Goal: Transaction & Acquisition: Subscribe to service/newsletter

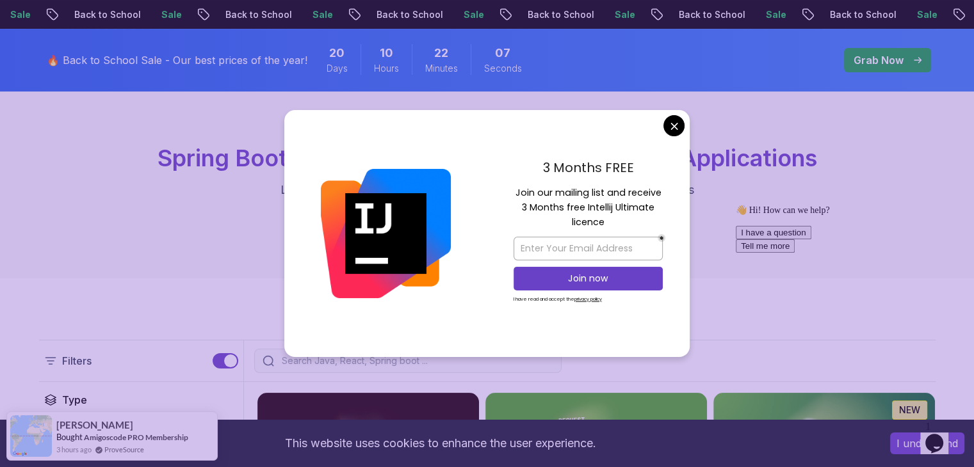
scroll to position [67, 0]
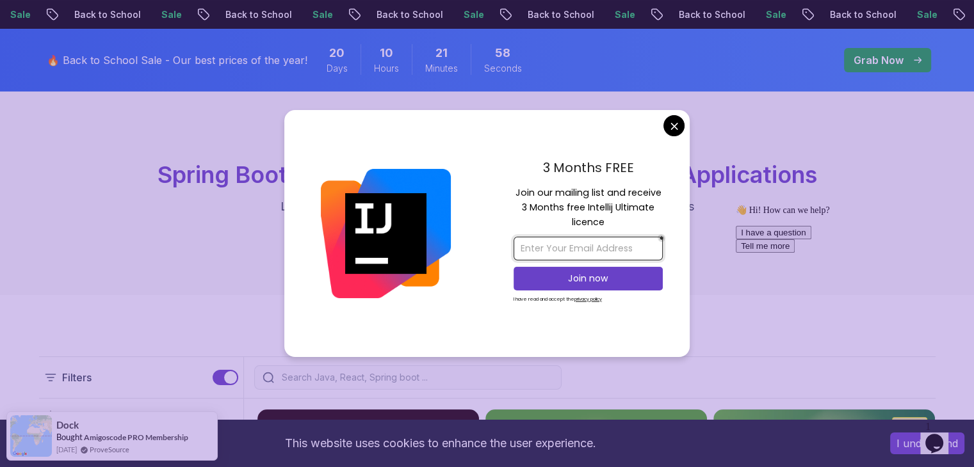
click at [533, 250] on input "email" at bounding box center [587, 249] width 149 height 24
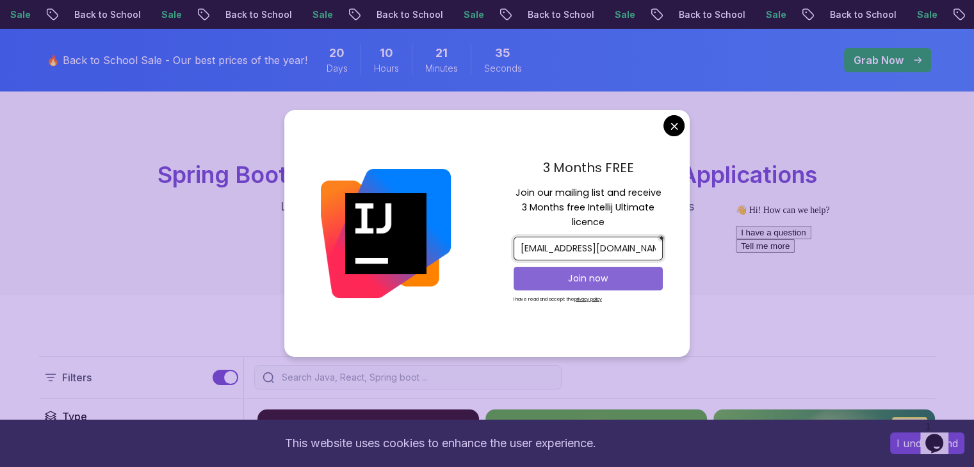
type input "[EMAIL_ADDRESS][DOMAIN_NAME]"
click at [578, 272] on p "Join now" at bounding box center [588, 278] width 121 height 13
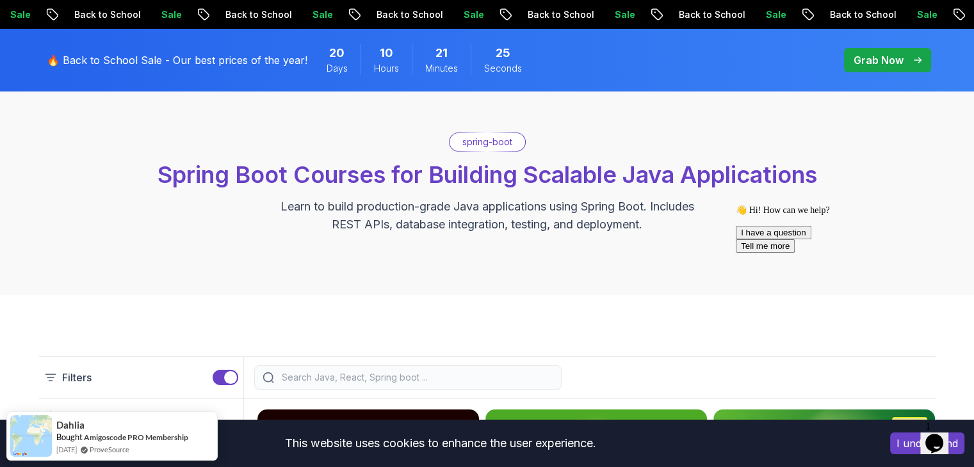
click at [944, 433] on icon "Opens Chat This icon Opens the chat window." at bounding box center [934, 443] width 20 height 20
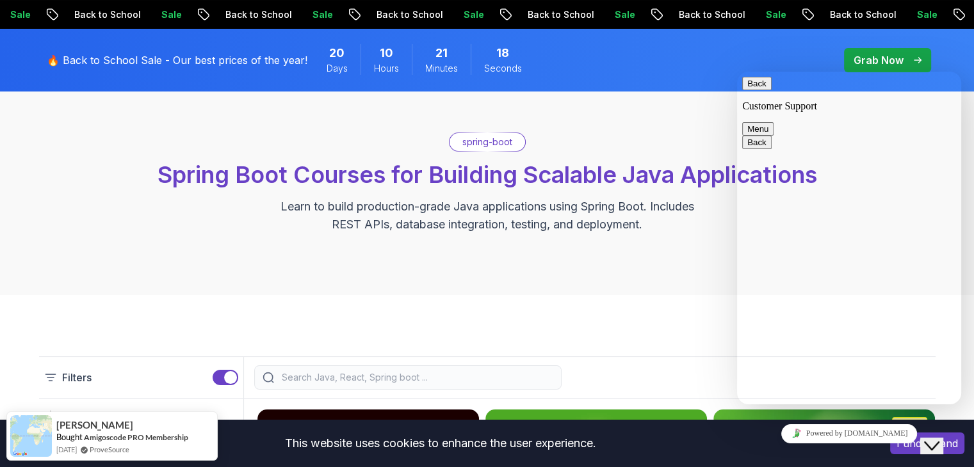
click at [700, 123] on div "spring-boot Spring Boot Courses for Building Scalable Java Applications Learn t…" at bounding box center [487, 183] width 974 height 224
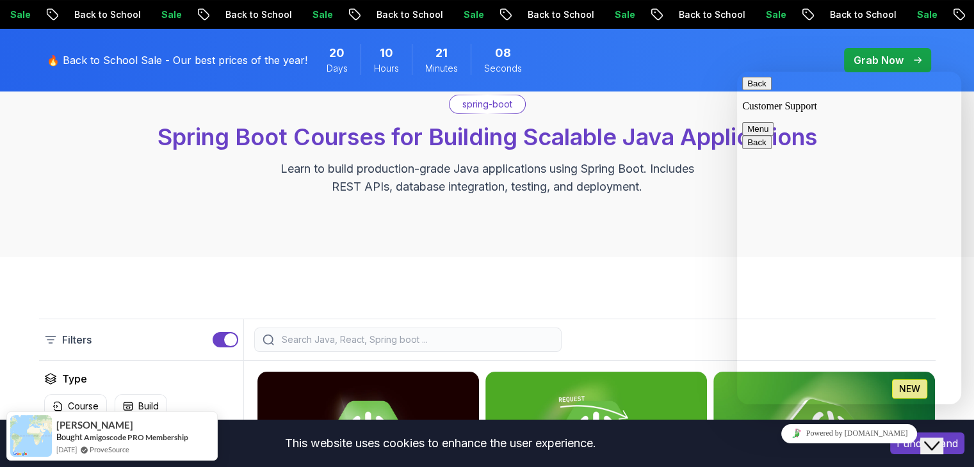
scroll to position [92, 0]
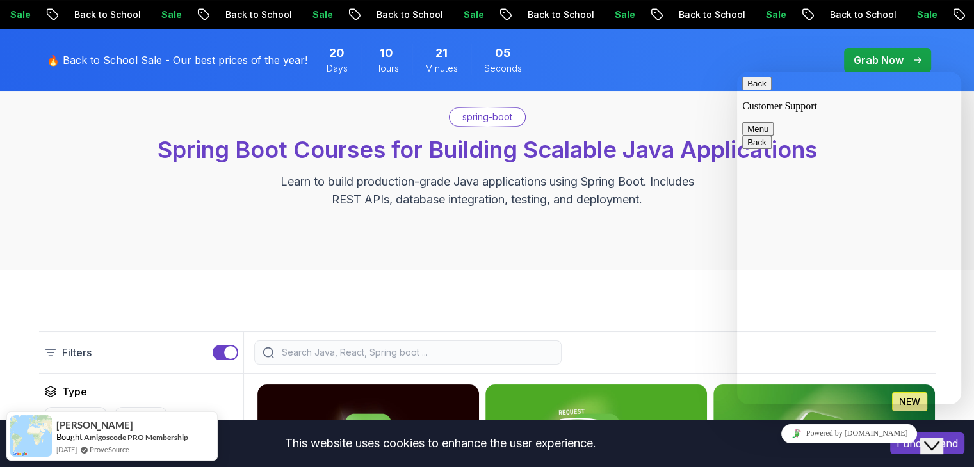
click at [756, 90] on button "Back" at bounding box center [756, 83] width 29 height 13
click at [939, 442] on icon "Chat widget" at bounding box center [931, 446] width 15 height 9
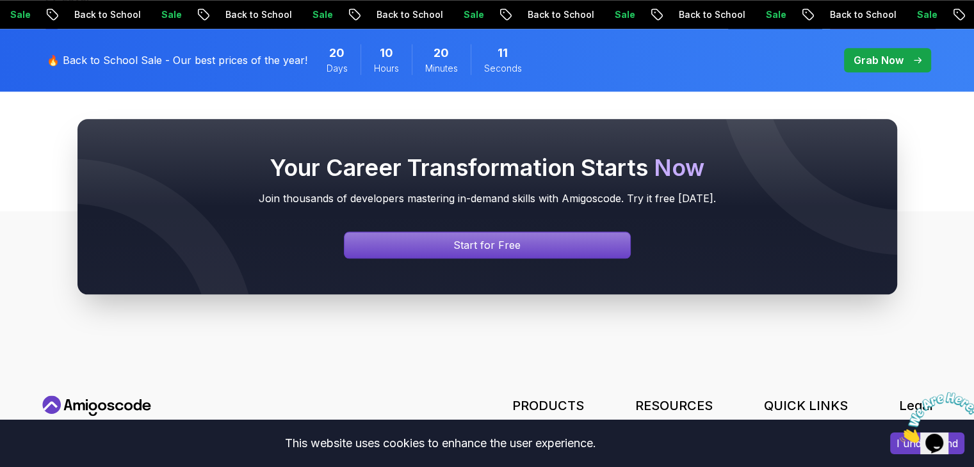
scroll to position [1462, 0]
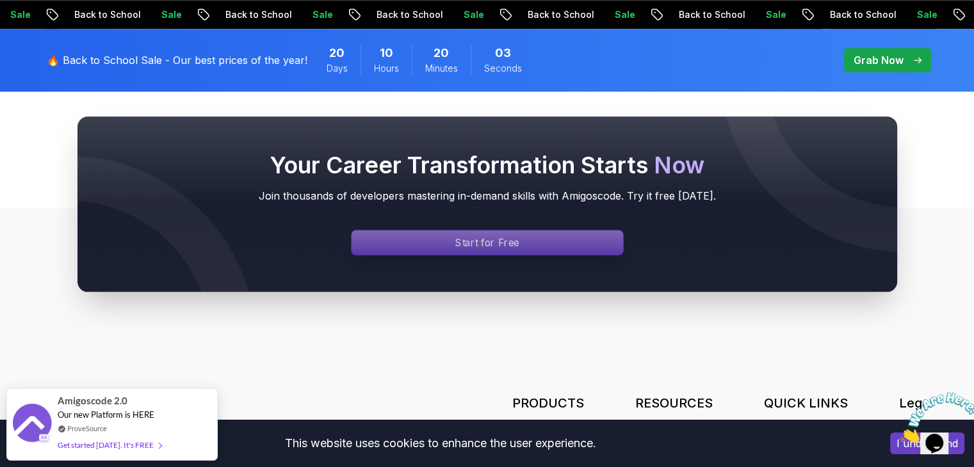
click at [554, 245] on div "Signin page" at bounding box center [487, 242] width 271 height 24
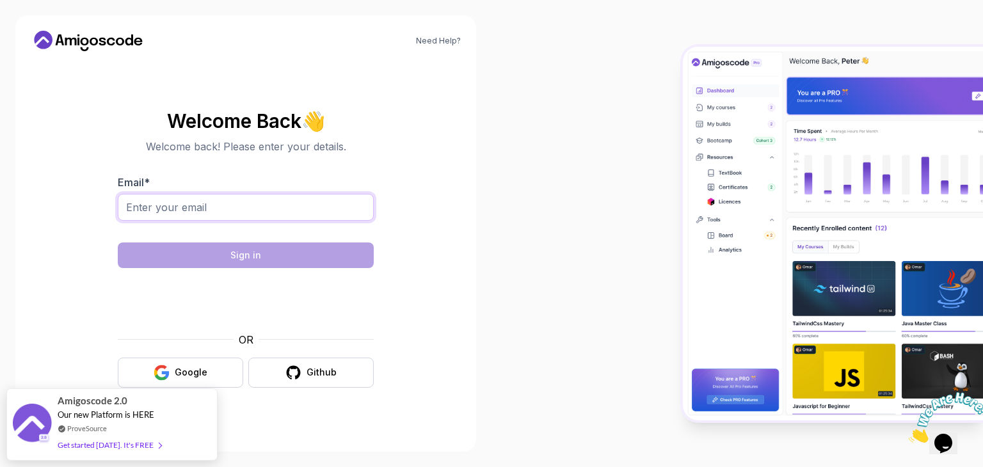
click at [236, 201] on input "Email *" at bounding box center [246, 207] width 256 height 27
type input "iqrar.68099@iqra.edu.pk"
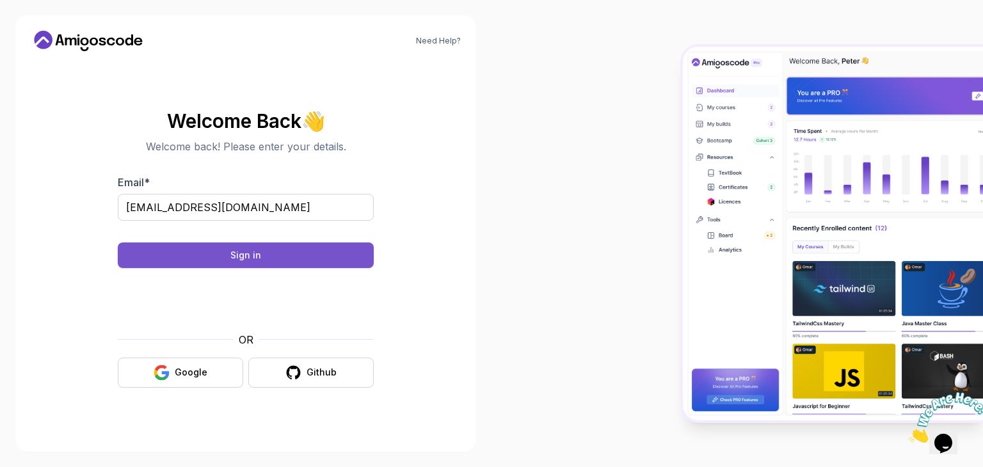
click at [298, 248] on button "Sign in" at bounding box center [246, 256] width 256 height 26
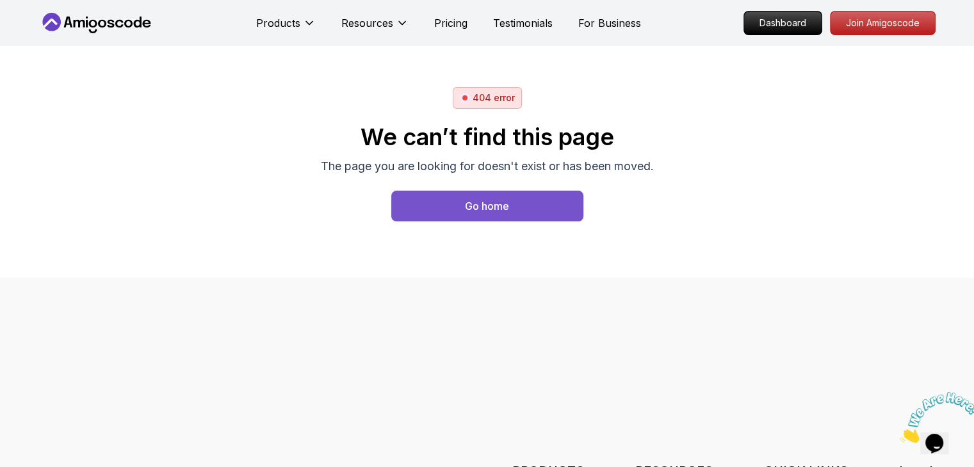
click at [514, 200] on button "Go home" at bounding box center [487, 206] width 192 height 31
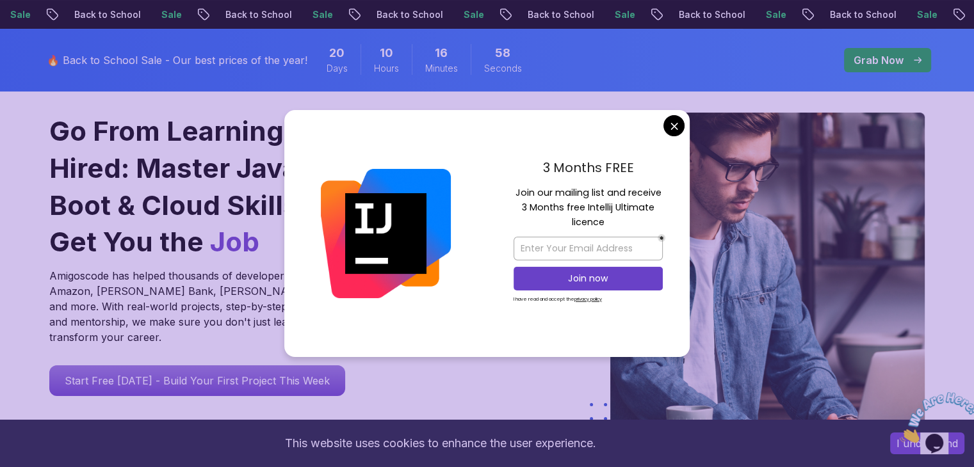
scroll to position [108, 0]
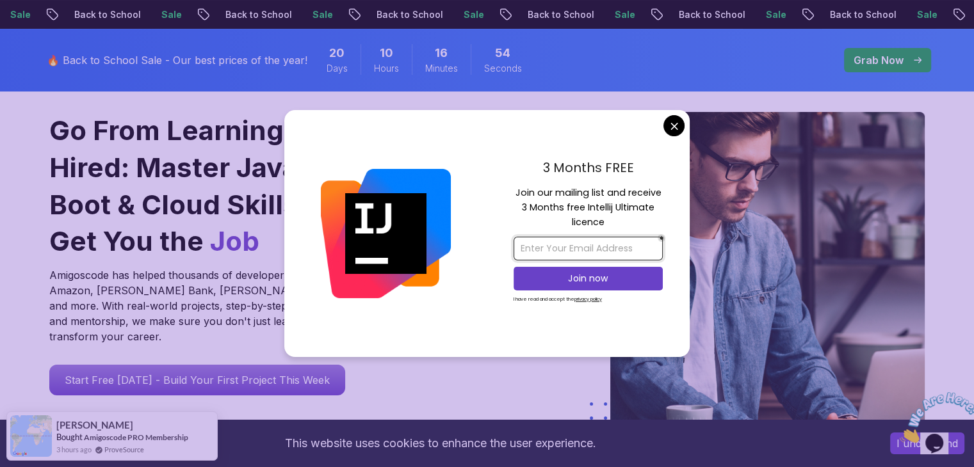
click at [542, 245] on input "email" at bounding box center [587, 249] width 149 height 24
type input "[EMAIL_ADDRESS][DOMAIN_NAME]"
click at [604, 280] on p "Join now" at bounding box center [588, 278] width 121 height 13
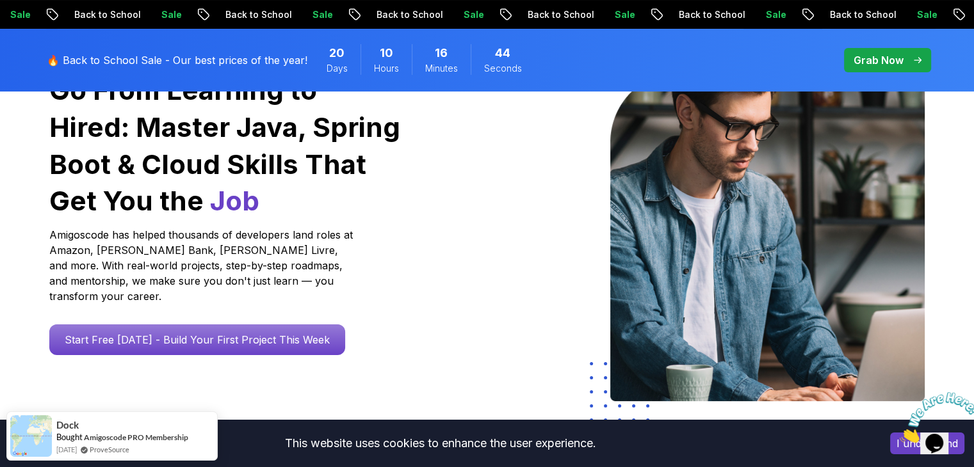
scroll to position [149, 0]
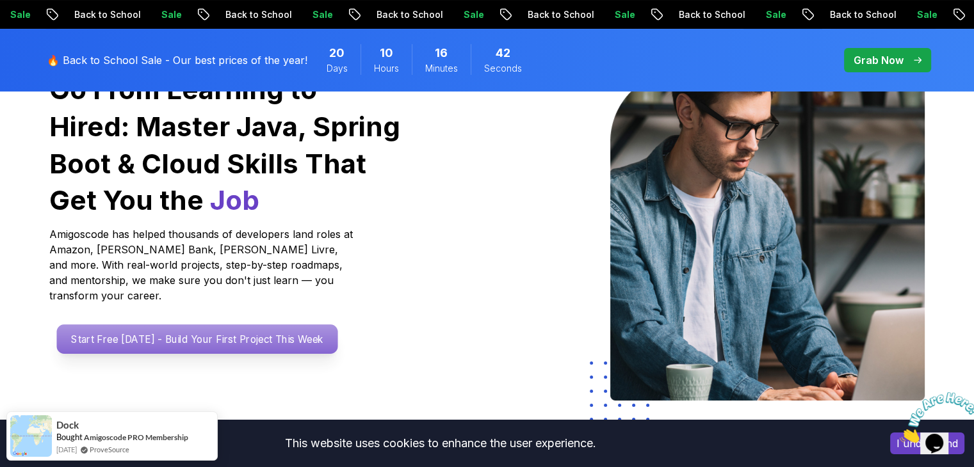
click at [215, 325] on p "Start Free Today - Build Your First Project This Week" at bounding box center [196, 339] width 281 height 29
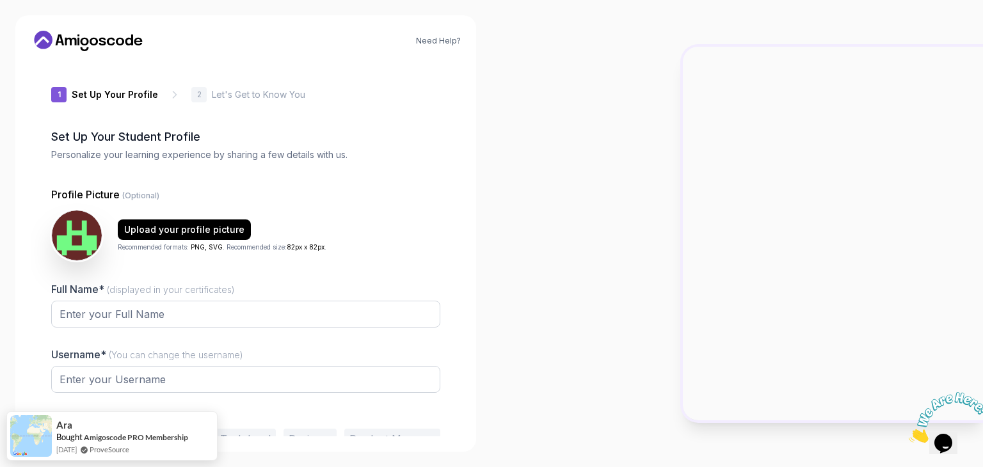
type input "brisksparrowe1c74"
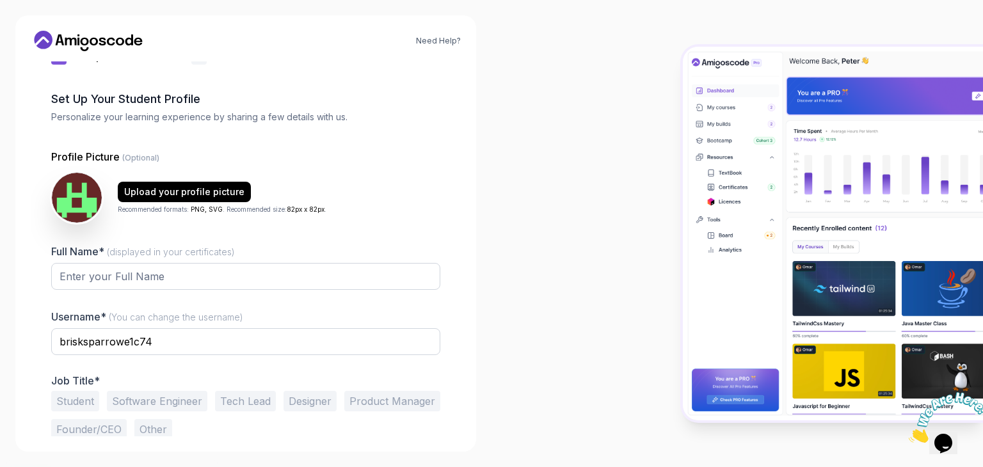
scroll to position [41, 0]
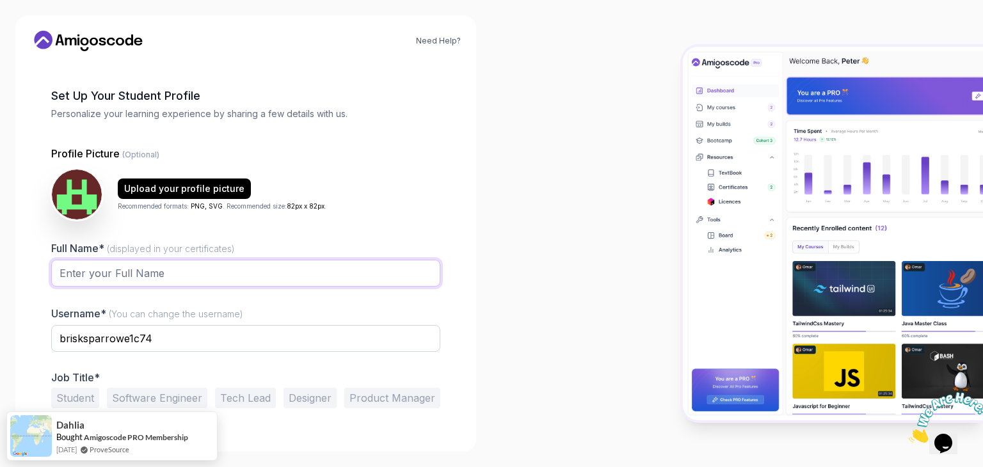
click at [119, 273] on input "Full Name* (displayed in your certificates)" at bounding box center [245, 273] width 389 height 27
type input "Iqrar hussain"
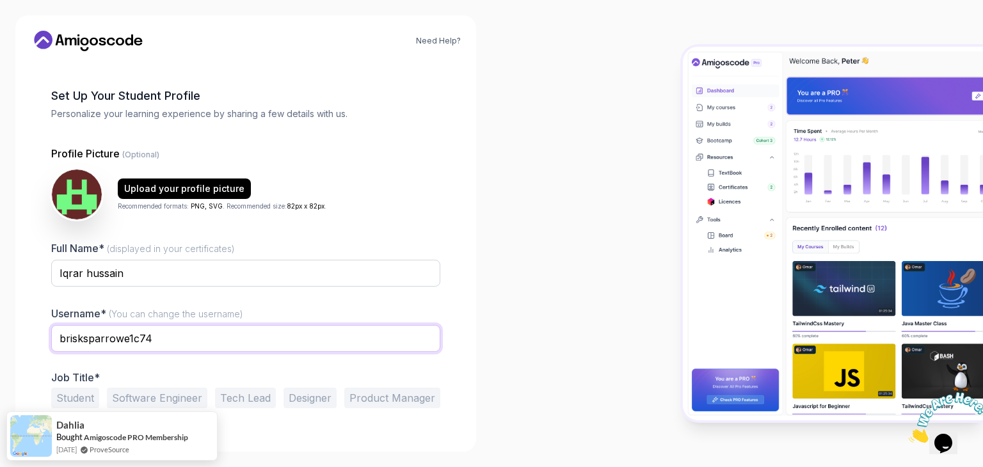
click at [169, 331] on input "brisksparrowe1c74" at bounding box center [245, 338] width 389 height 27
type input "b"
type input "iqrar123"
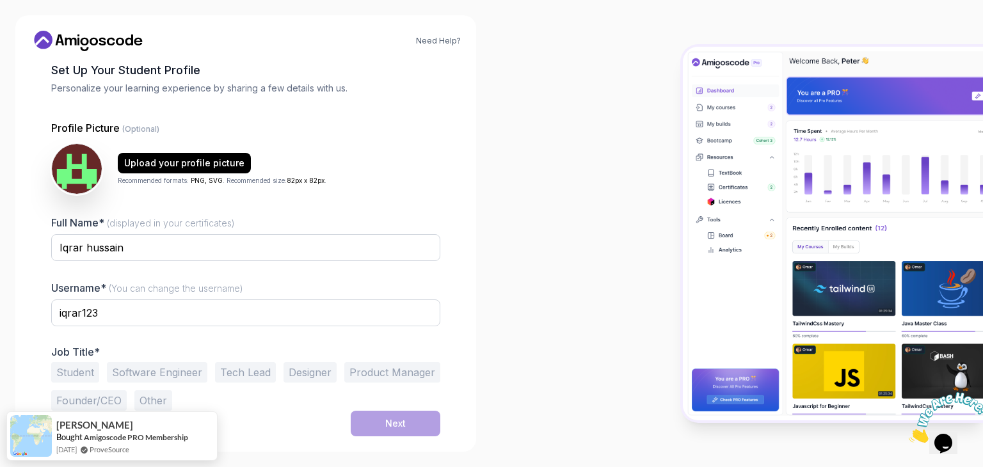
click at [63, 369] on button "Student" at bounding box center [75, 372] width 48 height 20
click at [392, 417] on div "Next" at bounding box center [395, 423] width 20 height 13
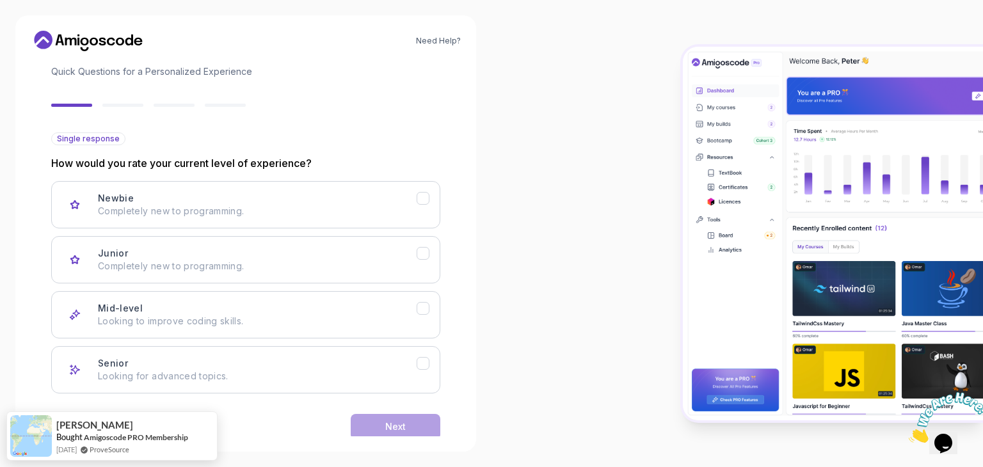
scroll to position [94, 0]
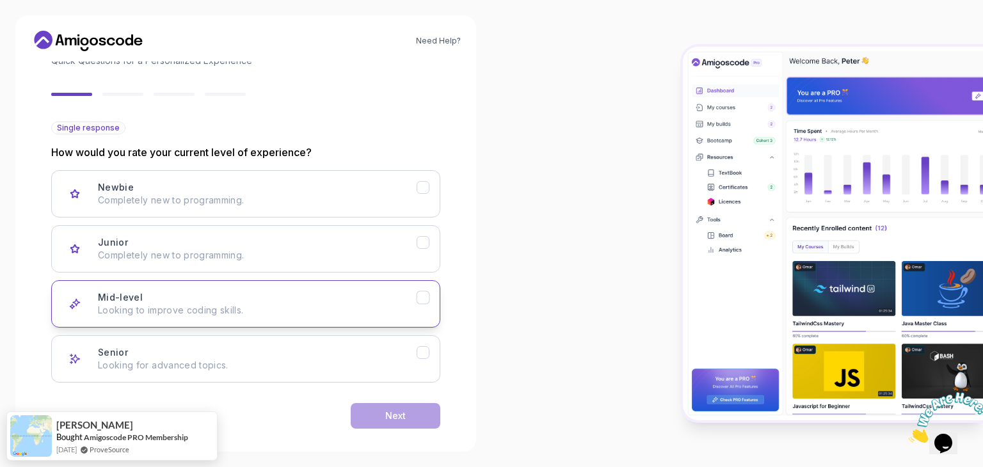
click at [423, 295] on icon "Mid-level" at bounding box center [423, 298] width 12 height 12
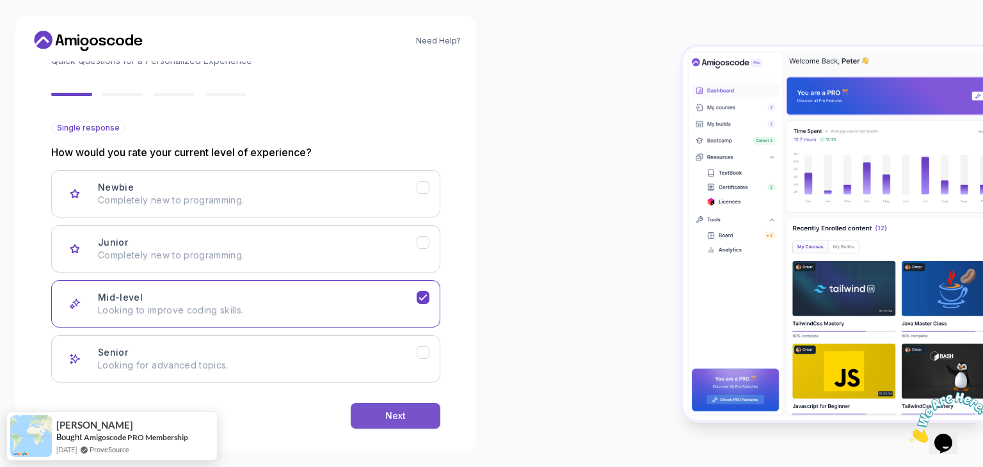
click at [400, 413] on div "Next" at bounding box center [395, 416] width 20 height 13
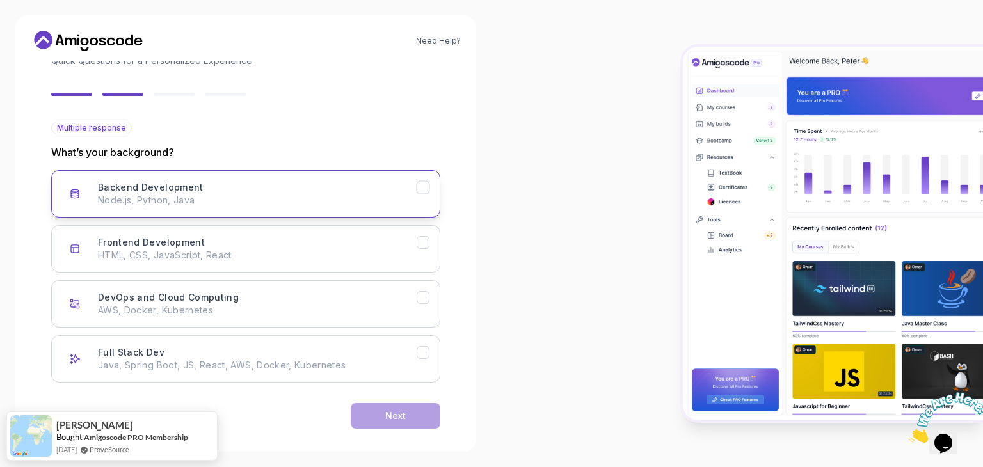
click at [426, 191] on icon "Backend Development" at bounding box center [423, 188] width 12 height 12
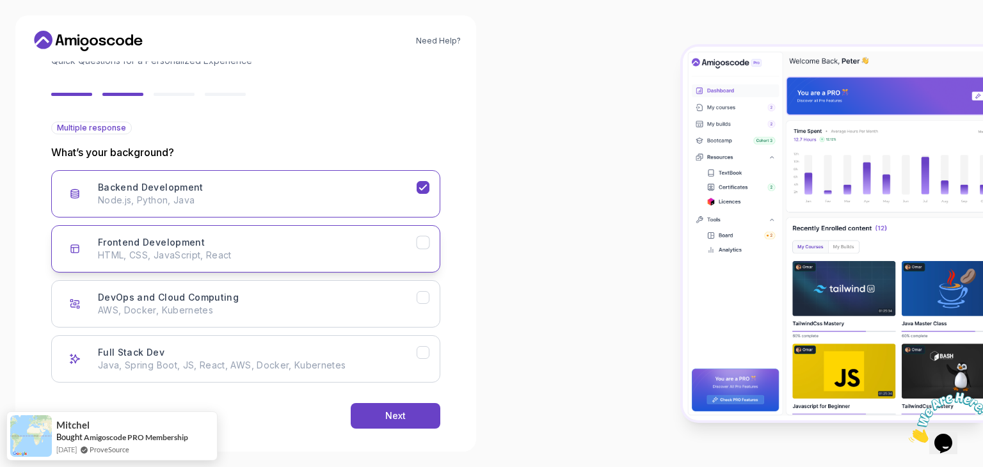
click at [410, 253] on p "HTML, CSS, JavaScript, React" at bounding box center [257, 255] width 319 height 13
click at [398, 408] on button "Next" at bounding box center [396, 416] width 90 height 26
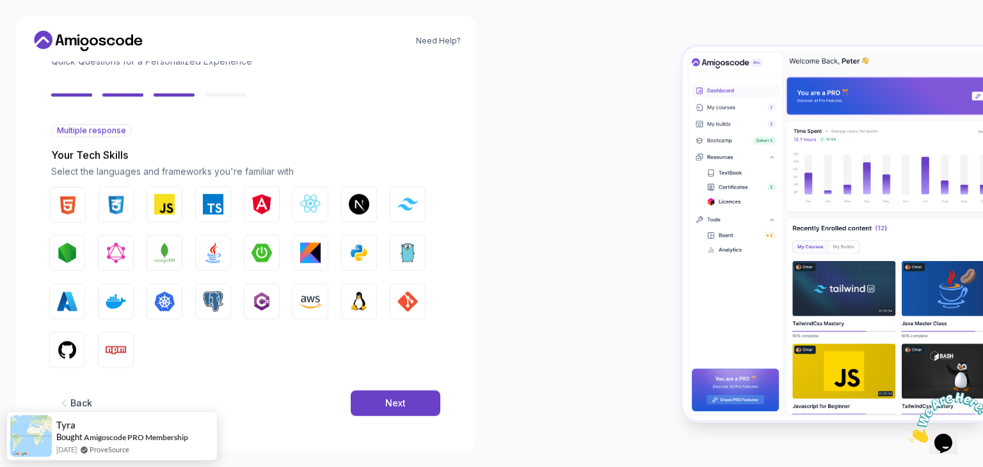
scroll to position [92, 0]
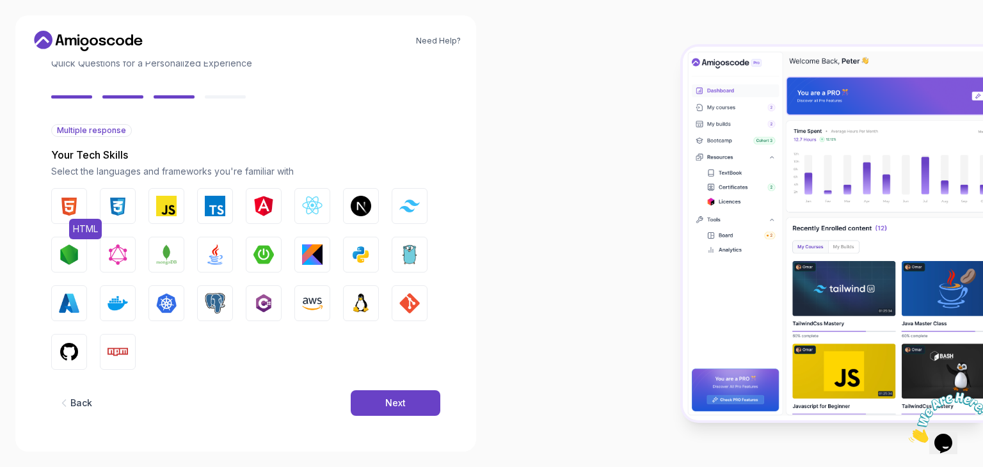
click at [67, 216] on button "HTML" at bounding box center [69, 206] width 36 height 36
click at [120, 202] on img "button" at bounding box center [118, 206] width 20 height 20
click at [216, 255] on img "button" at bounding box center [215, 255] width 20 height 20
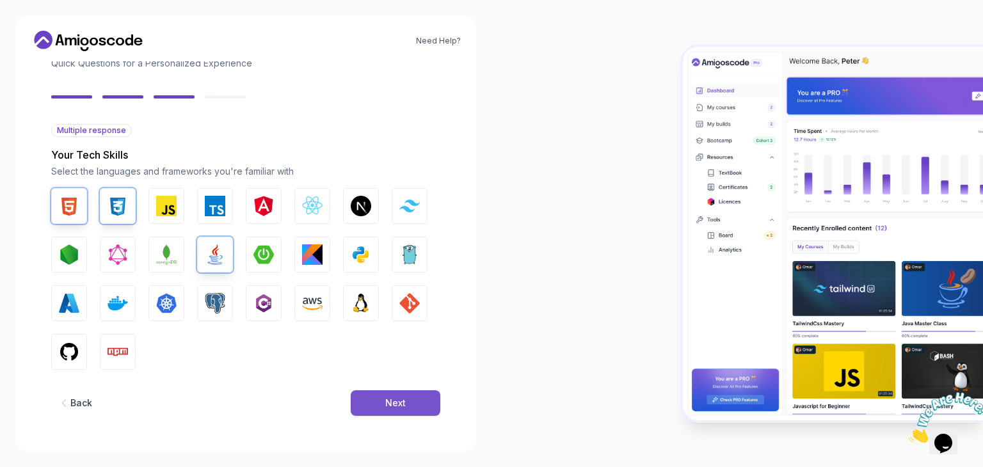
click at [402, 401] on div "Next" at bounding box center [395, 403] width 20 height 13
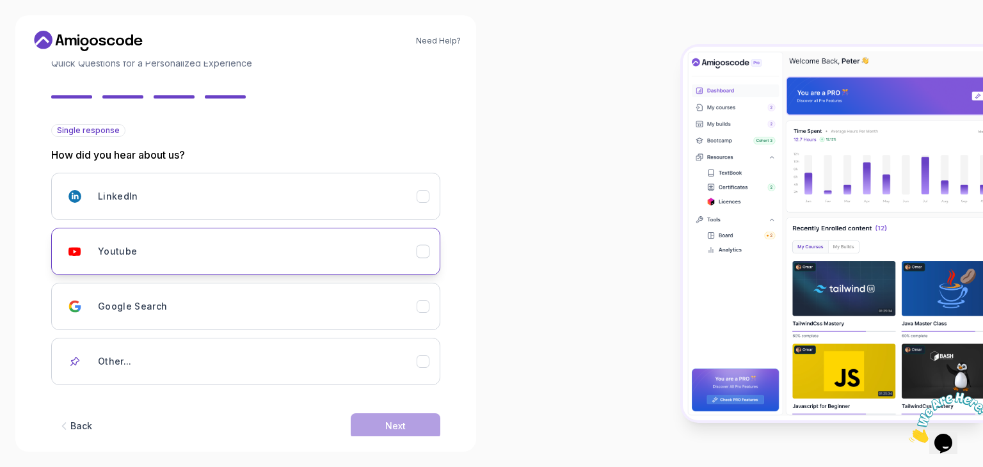
click at [193, 252] on div "Youtube" at bounding box center [257, 252] width 319 height 26
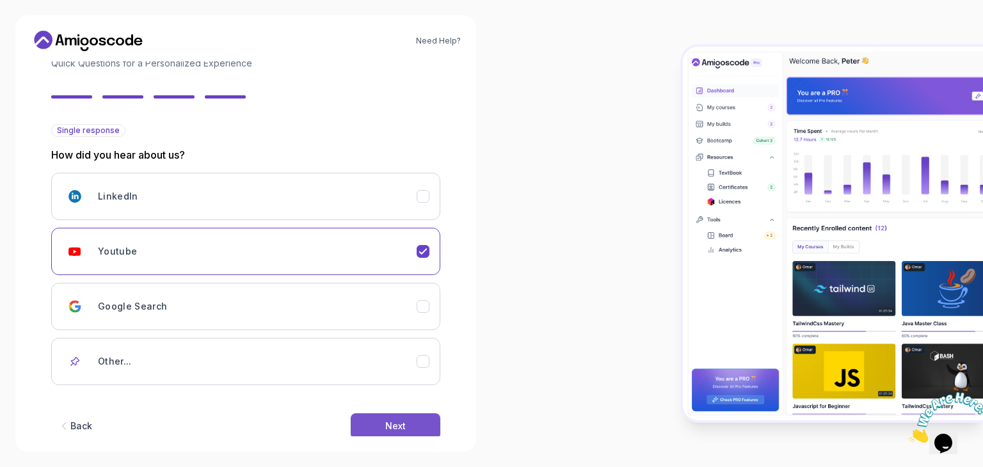
click at [387, 423] on div "Next" at bounding box center [395, 426] width 20 height 13
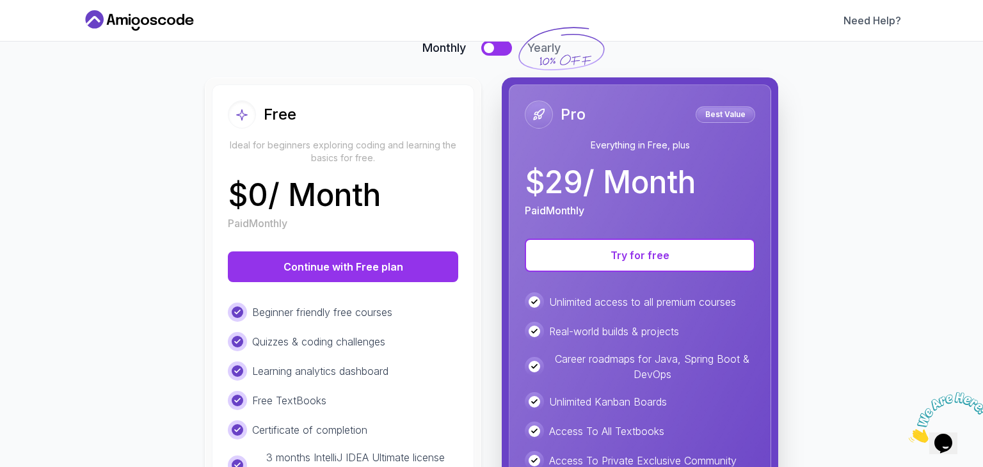
scroll to position [102, 0]
click at [611, 253] on button "Try for free" at bounding box center [640, 255] width 230 height 33
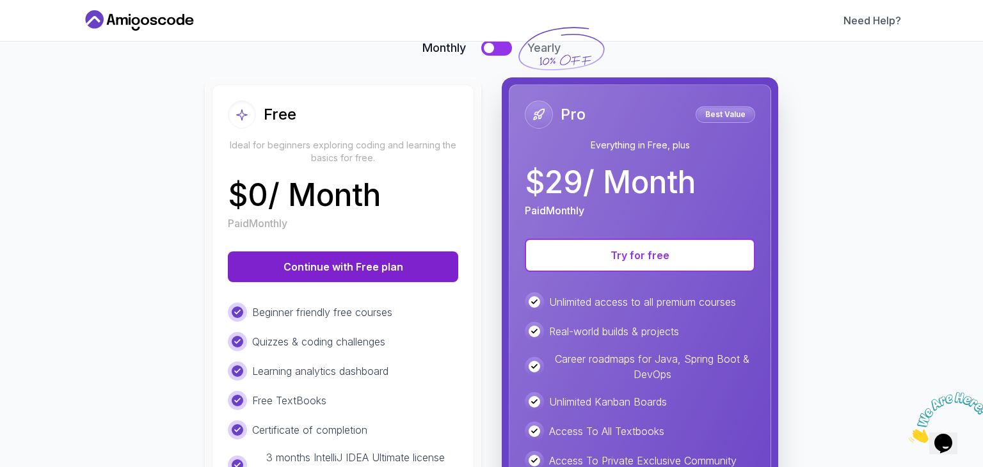
click at [362, 264] on button "Continue with Free plan" at bounding box center [343, 267] width 230 height 31
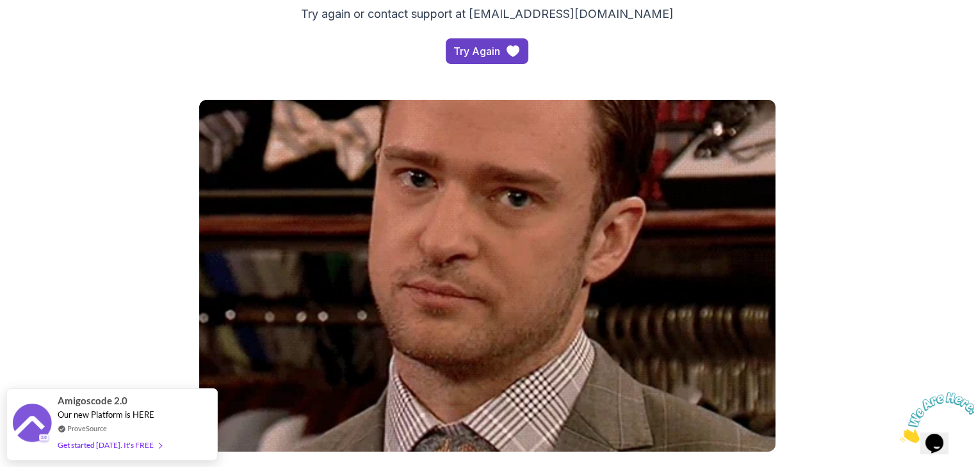
scroll to position [5, 0]
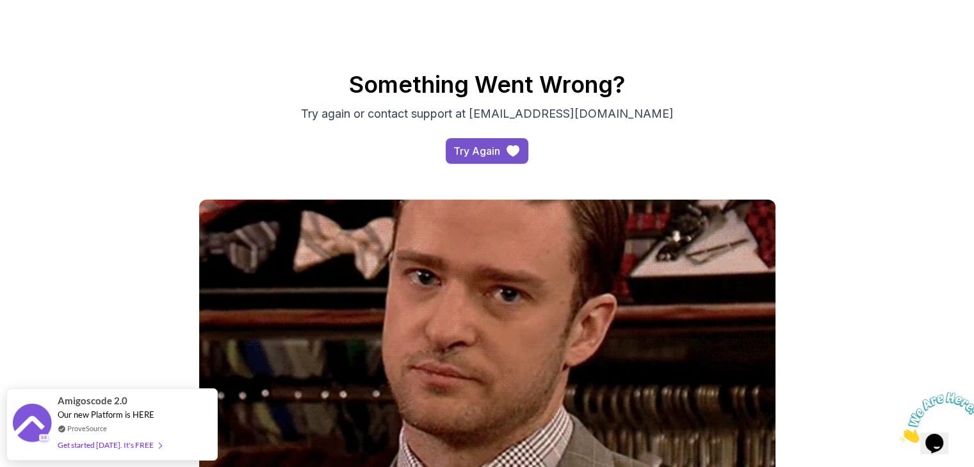
click at [481, 145] on div "Try Again" at bounding box center [476, 150] width 47 height 15
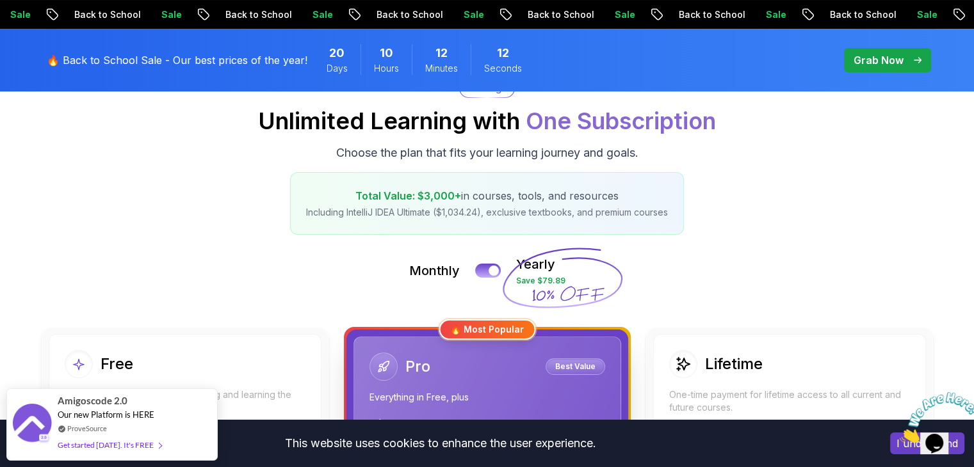
scroll to position [141, 0]
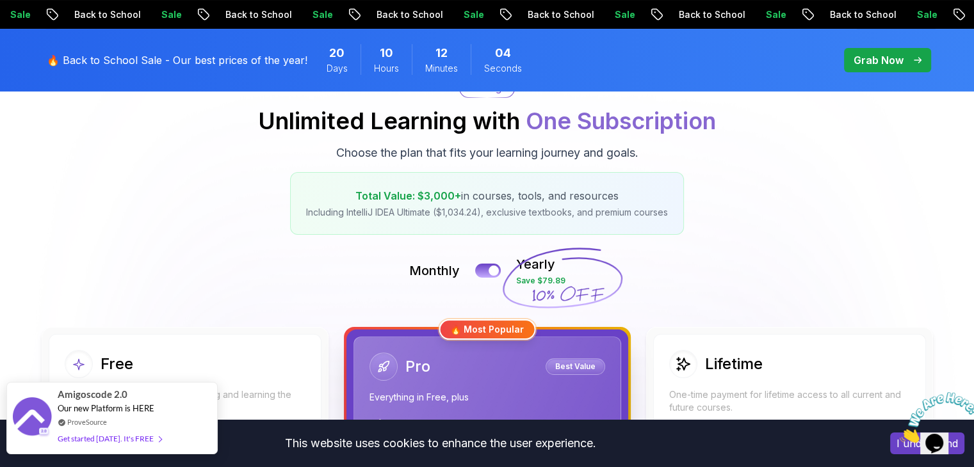
click at [155, 434] on span at bounding box center [158, 439] width 8 height 10
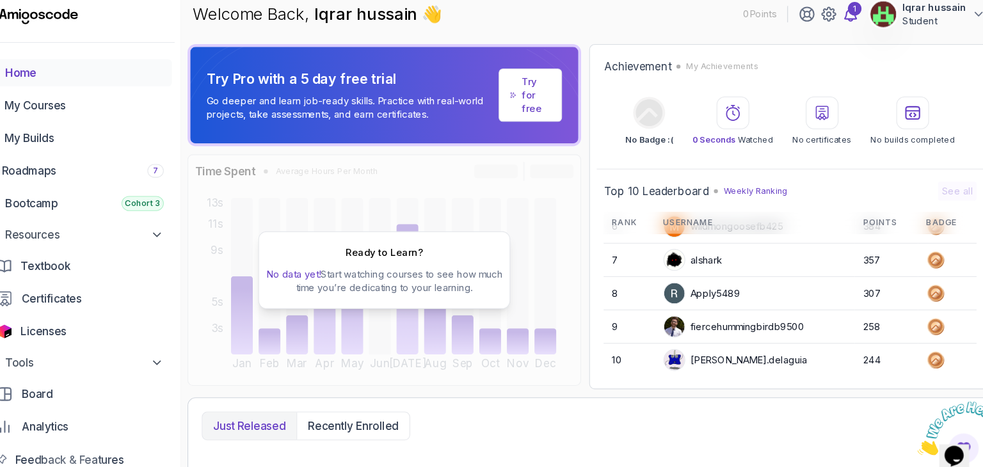
click at [850, 29] on icon at bounding box center [846, 27] width 15 height 15
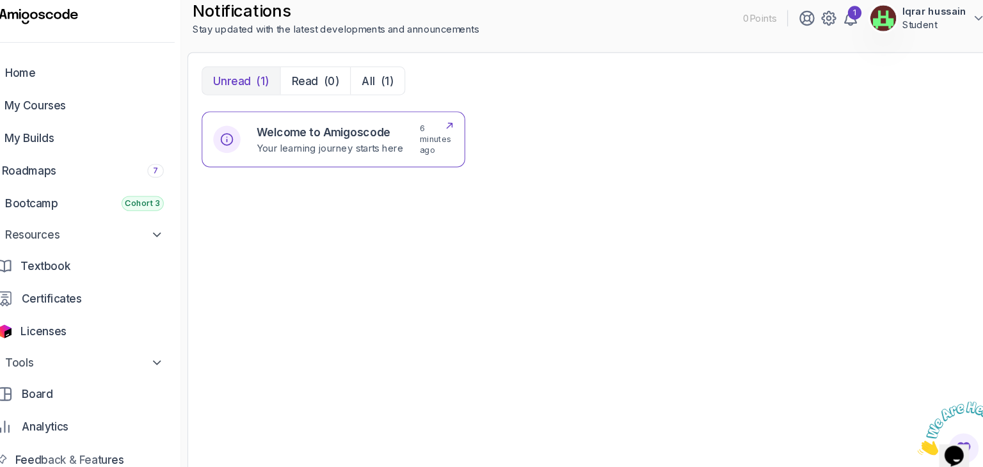
click at [469, 131] on icon at bounding box center [469, 133] width 11 height 11
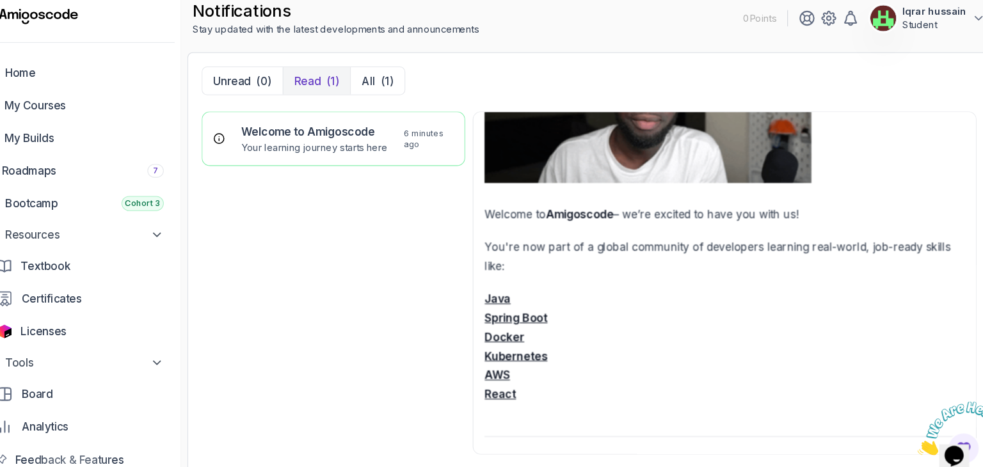
scroll to position [168, 0]
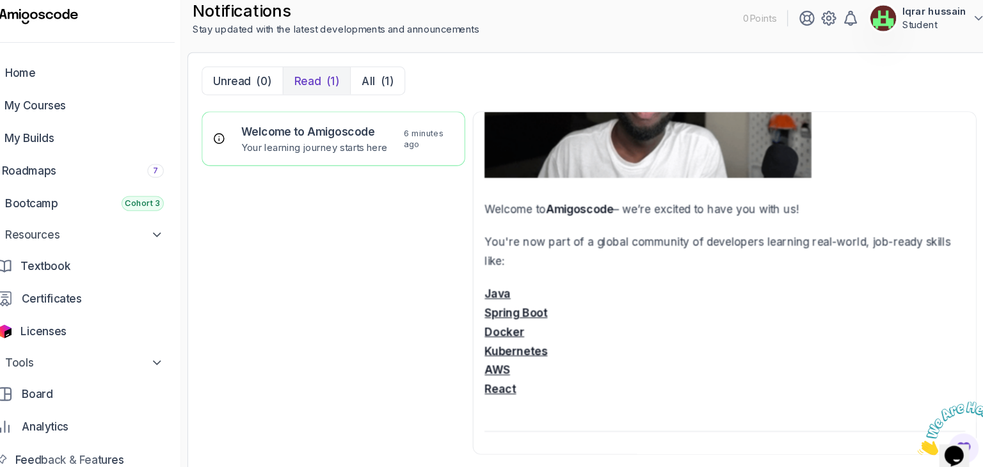
click at [513, 288] on strong "Java" at bounding box center [514, 290] width 24 height 13
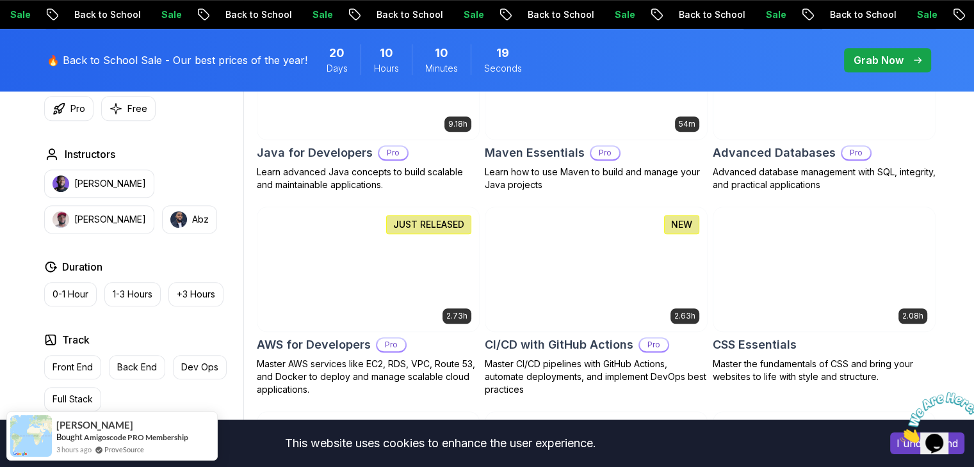
scroll to position [880, 0]
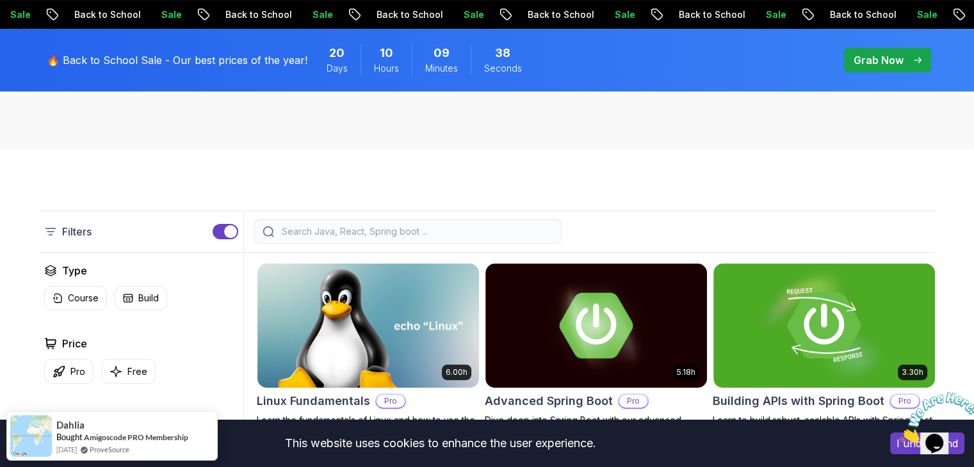
scroll to position [0, 0]
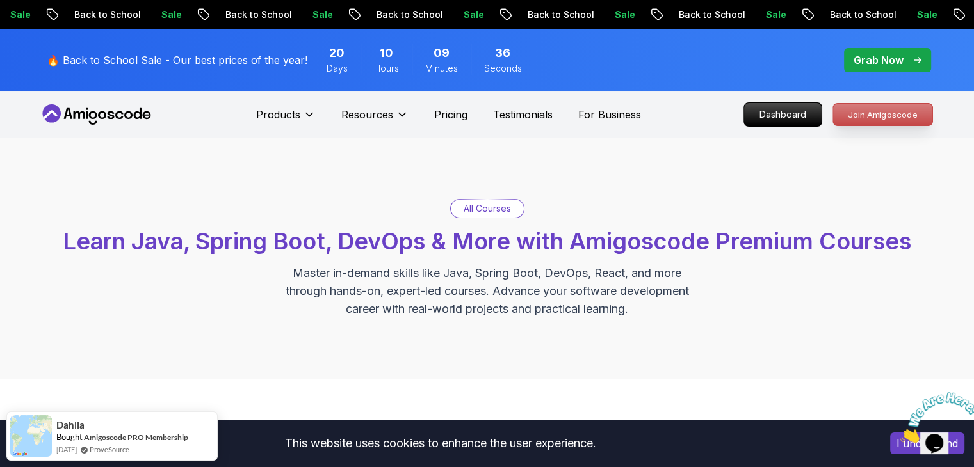
click at [867, 111] on p "Join Amigoscode" at bounding box center [882, 115] width 99 height 22
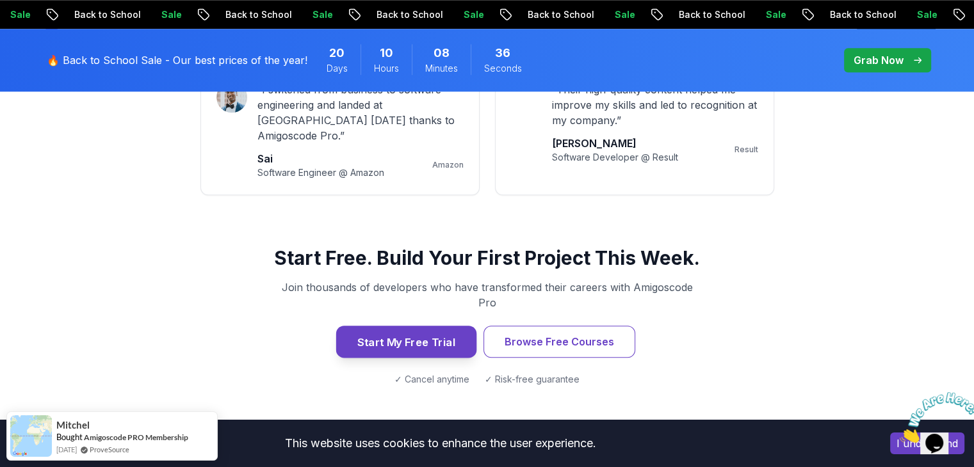
scroll to position [1283, 0]
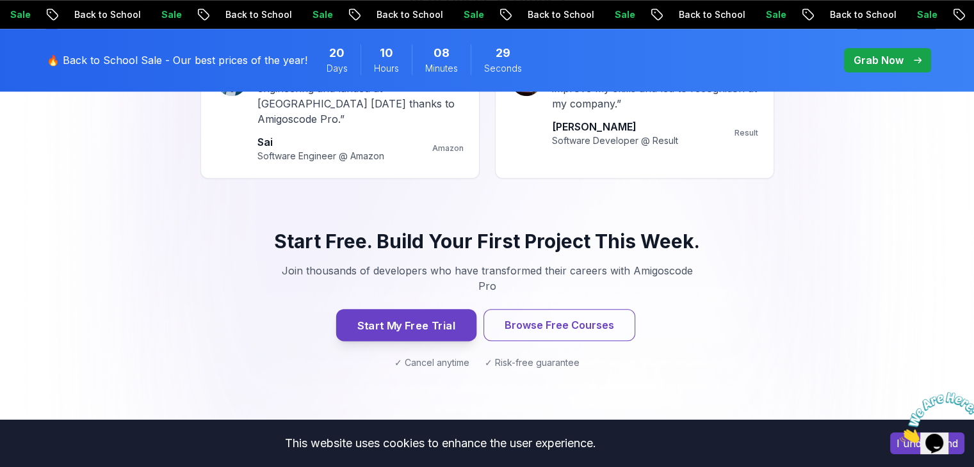
click at [419, 309] on button "Start My Free Trial" at bounding box center [405, 325] width 140 height 32
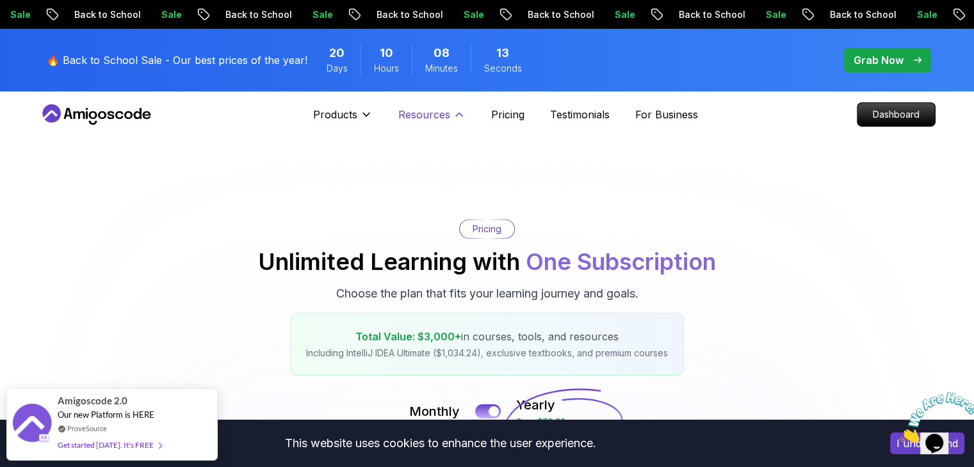
click at [453, 113] on icon at bounding box center [459, 114] width 13 height 13
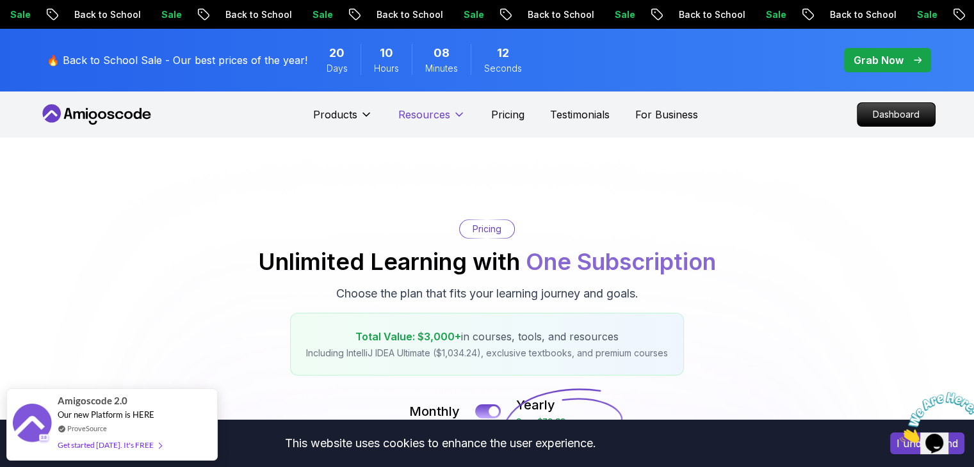
click at [453, 113] on icon at bounding box center [459, 114] width 13 height 13
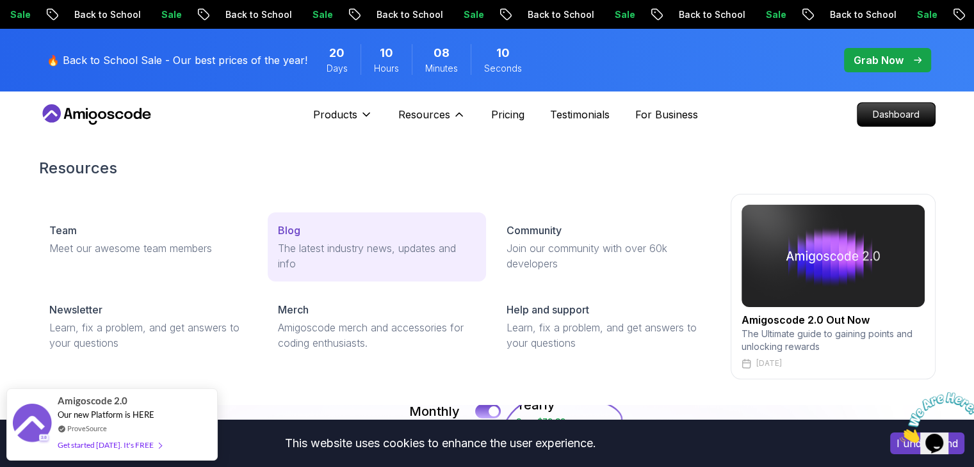
scroll to position [69, 0]
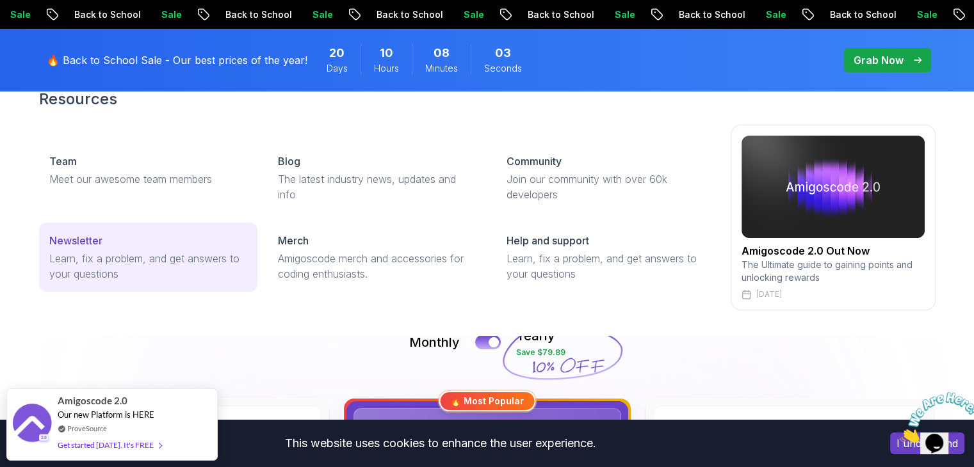
click at [215, 265] on p "Learn, fix a problem, and get answers to your questions" at bounding box center [148, 266] width 198 height 31
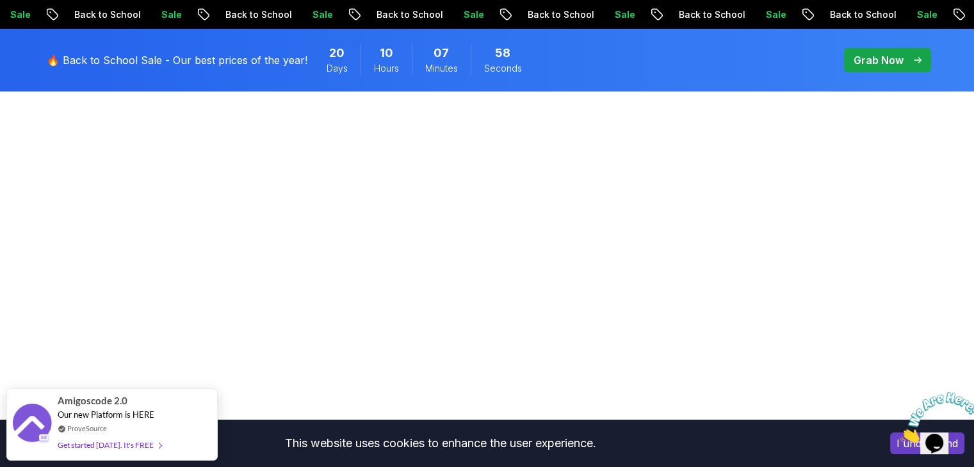
scroll to position [105, 0]
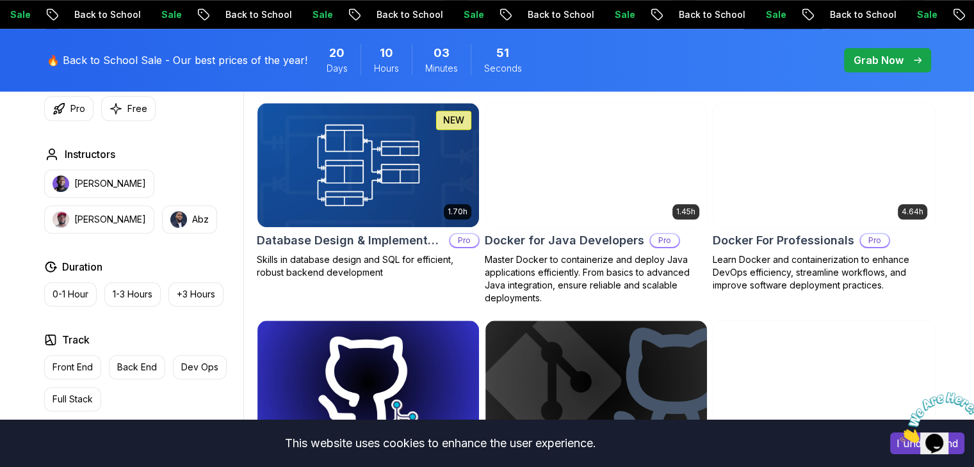
scroll to position [1185, 0]
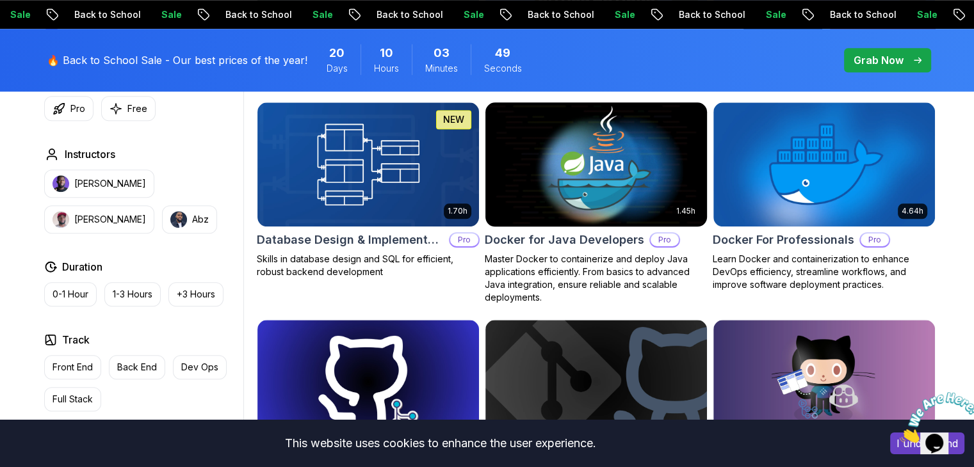
click at [594, 163] on img at bounding box center [596, 164] width 232 height 130
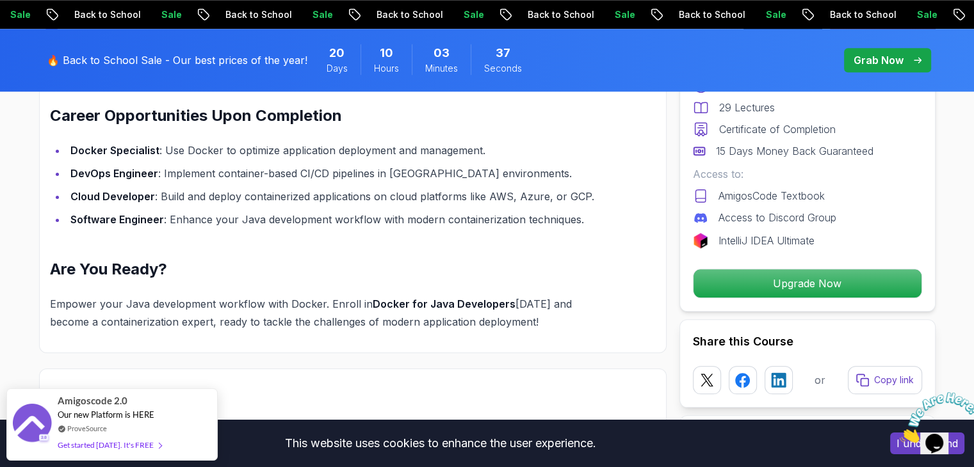
scroll to position [1327, 0]
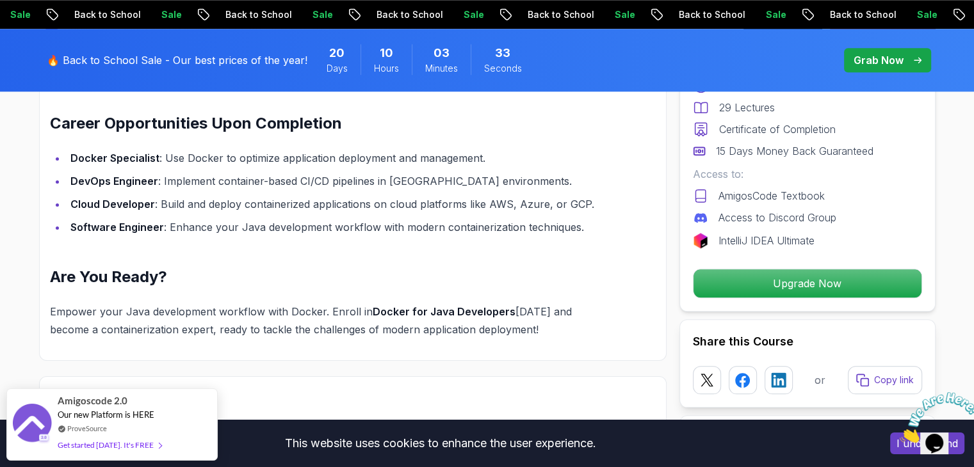
click at [393, 222] on div "Unlock the Power of Docker for Java Development Imagine deploying your Java app…" at bounding box center [322, 15] width 545 height 648
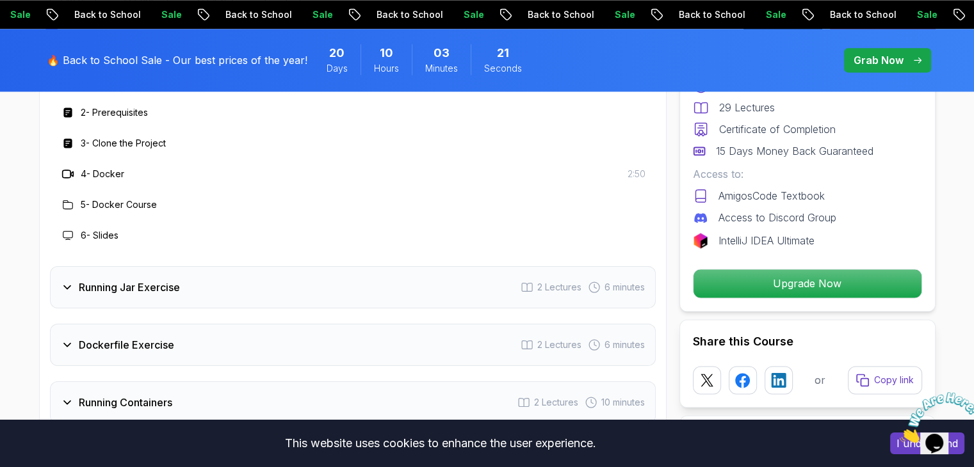
scroll to position [1766, 0]
click at [511, 272] on div "Running Jar Exercise 2 Lectures 6 minutes" at bounding box center [353, 288] width 606 height 42
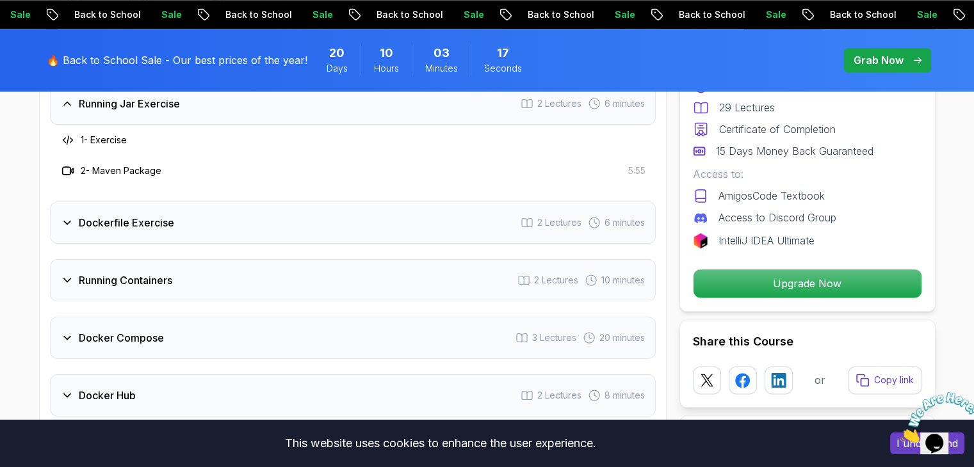
click at [110, 202] on div "Dockerfile Exercise 2 Lectures 6 minutes" at bounding box center [353, 223] width 606 height 42
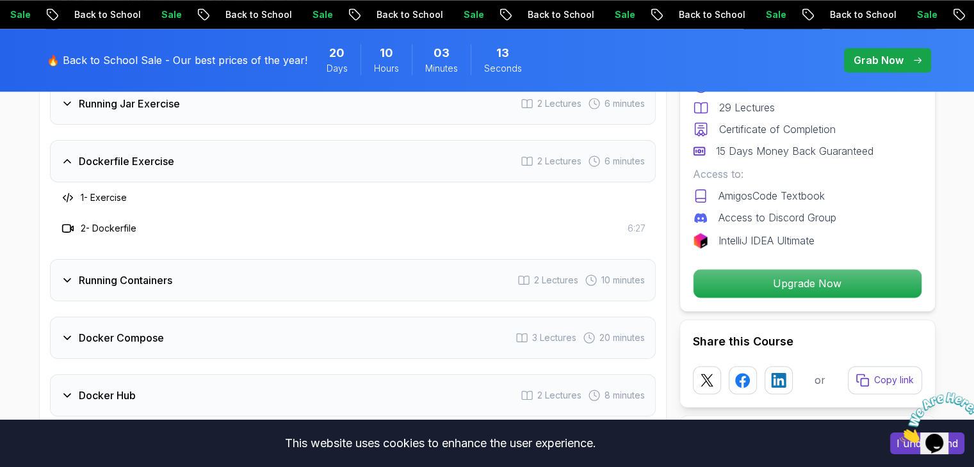
click at [122, 222] on h3 "2 - Dockerfile" at bounding box center [109, 228] width 56 height 13
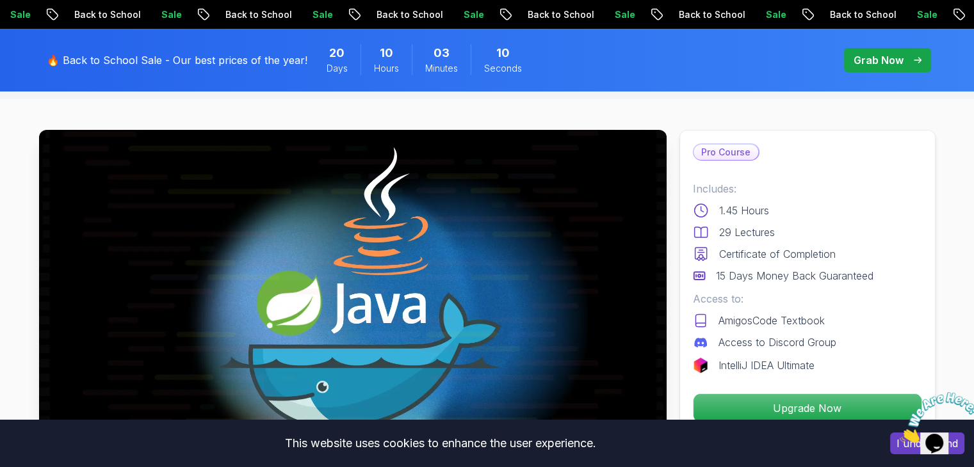
scroll to position [0, 0]
